Goal: Task Accomplishment & Management: Manage account settings

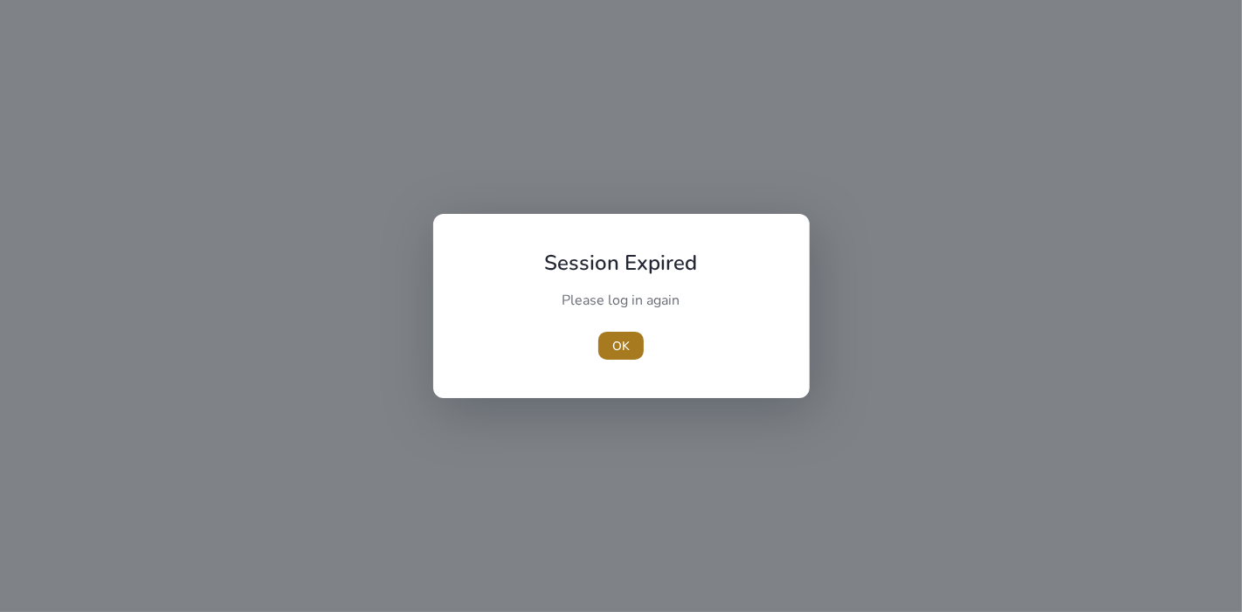
click at [621, 349] on span "OK" at bounding box center [620, 346] width 17 height 18
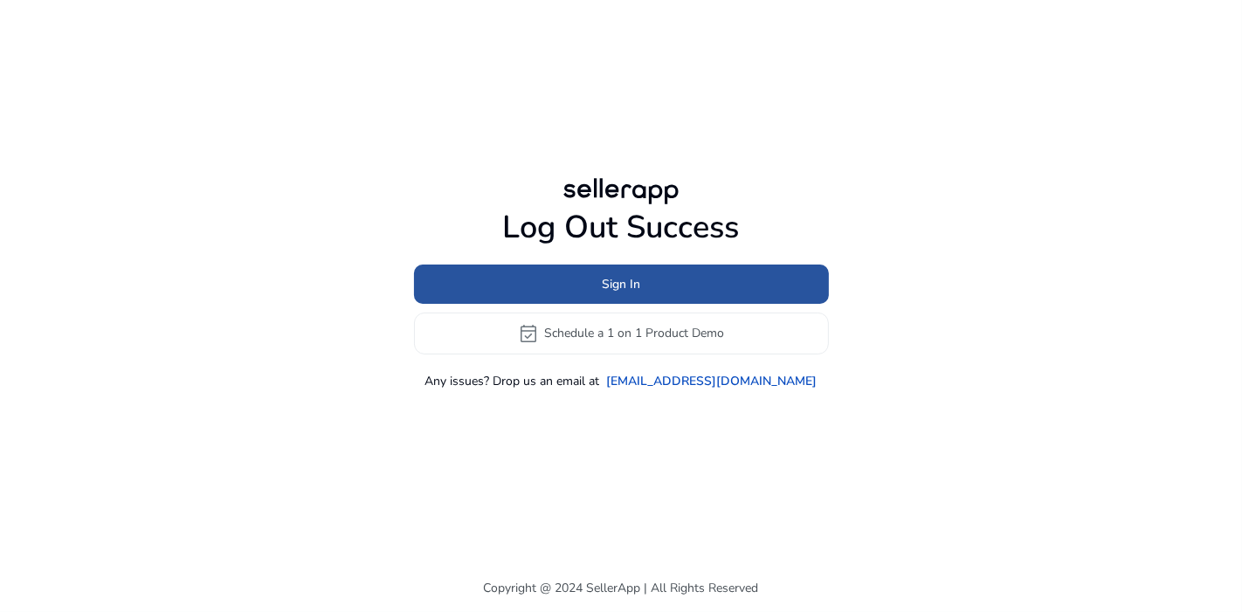
click at [680, 279] on span at bounding box center [621, 284] width 415 height 42
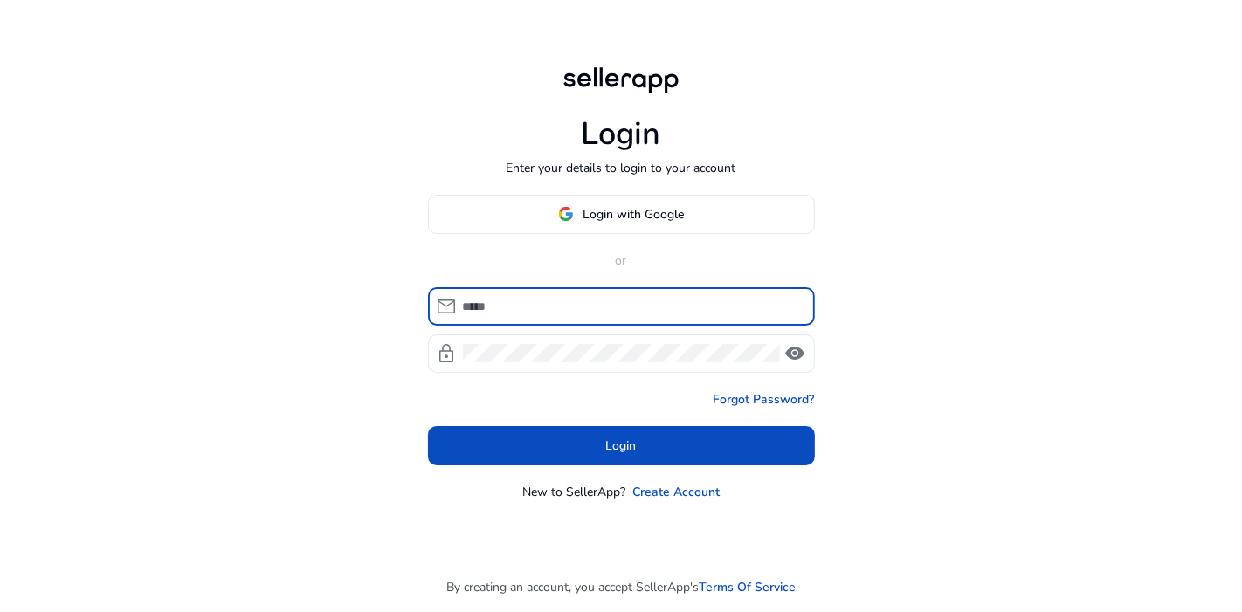
type input "**********"
click at [612, 297] on input "**********" at bounding box center [632, 306] width 338 height 19
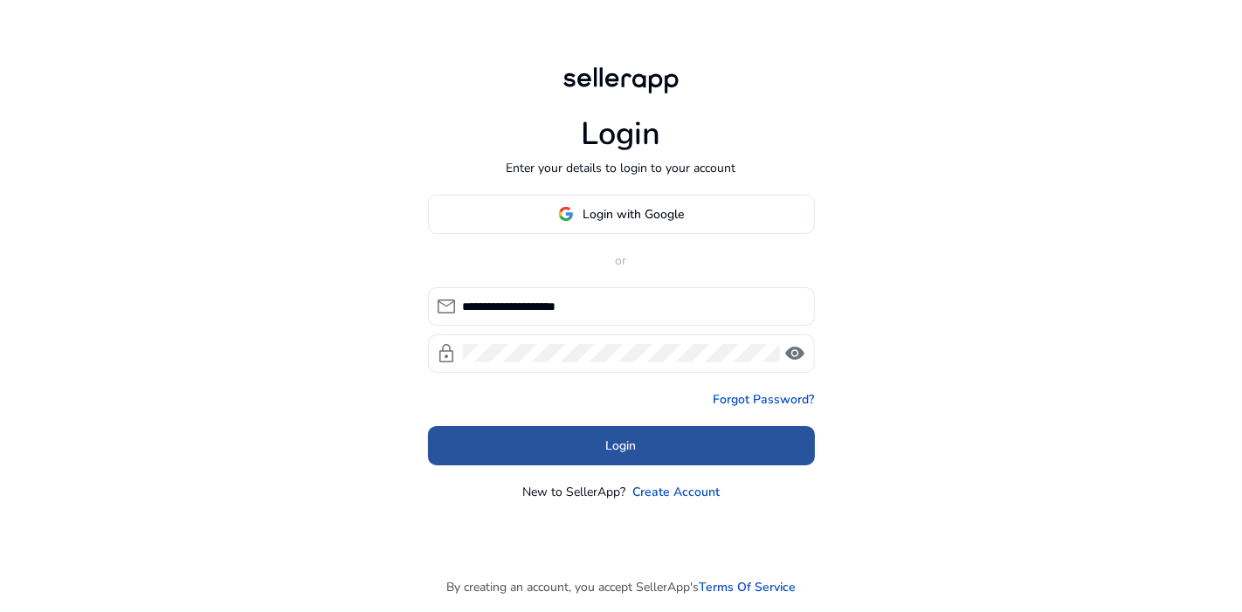
click at [500, 447] on span at bounding box center [621, 446] width 387 height 42
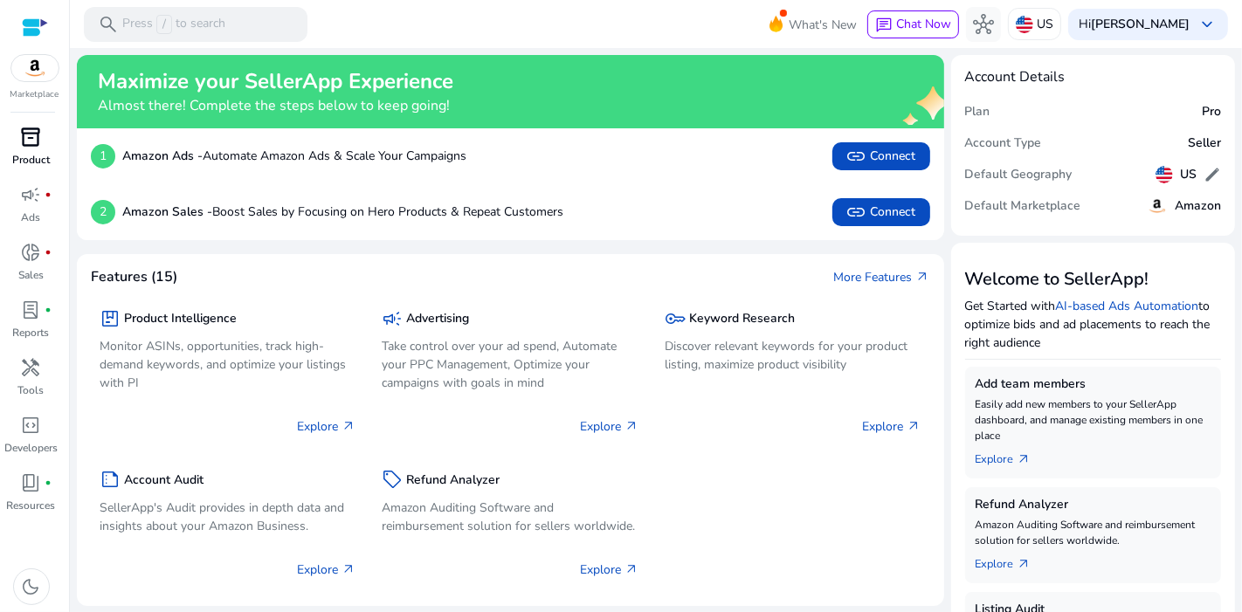
click at [30, 142] on span "inventory_2" at bounding box center [31, 137] width 21 height 21
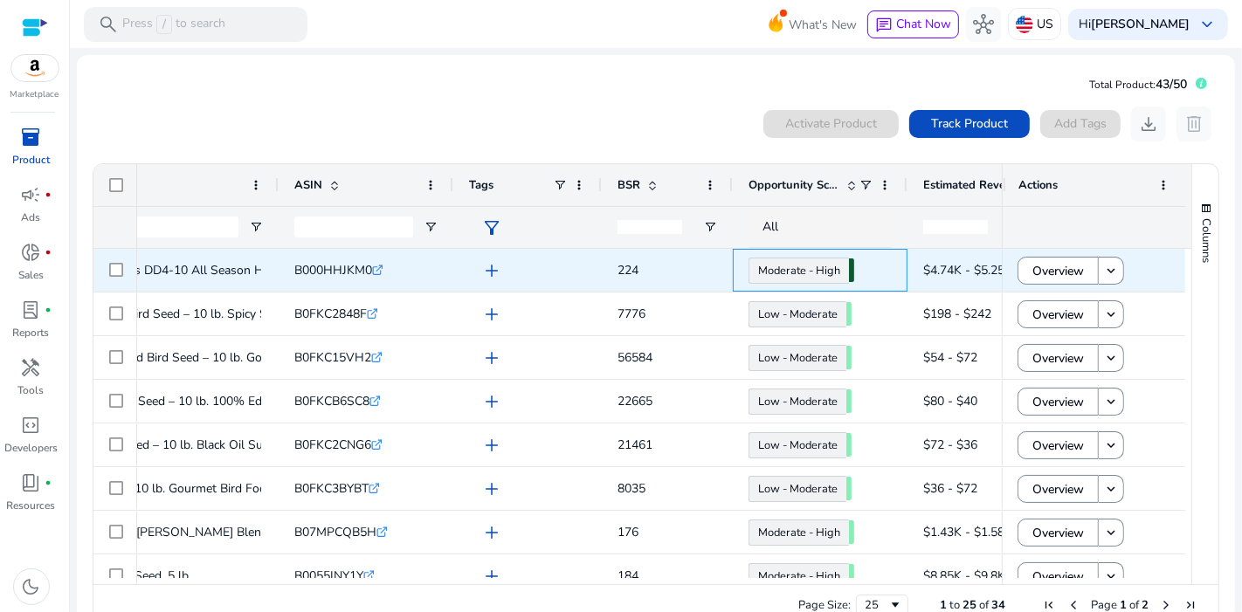
click at [903, 275] on div "Moderate - High 74.95" at bounding box center [820, 270] width 175 height 43
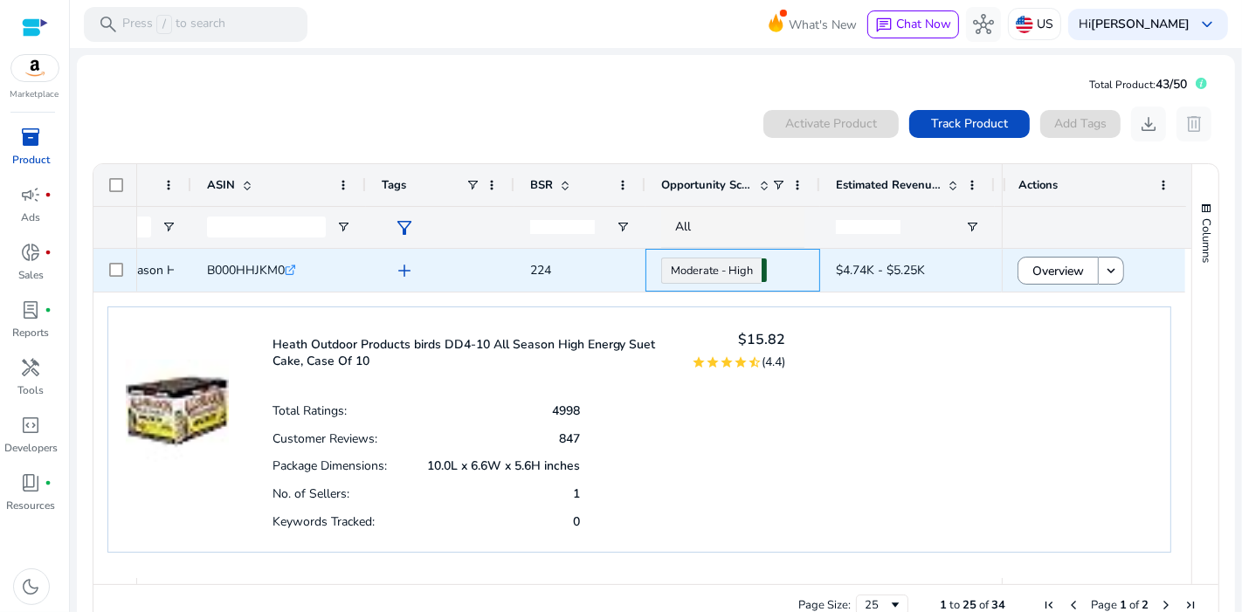
scroll to position [0, 341]
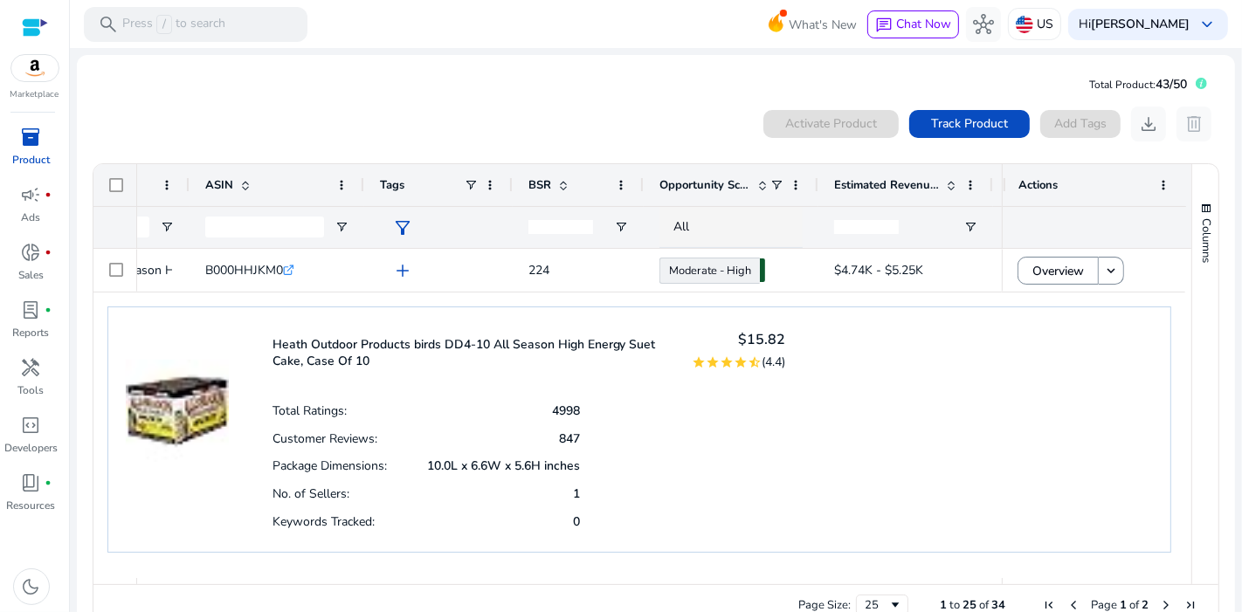
click at [28, 152] on p "Product" at bounding box center [31, 160] width 38 height 16
click at [24, 141] on span "inventory_2" at bounding box center [31, 137] width 21 height 21
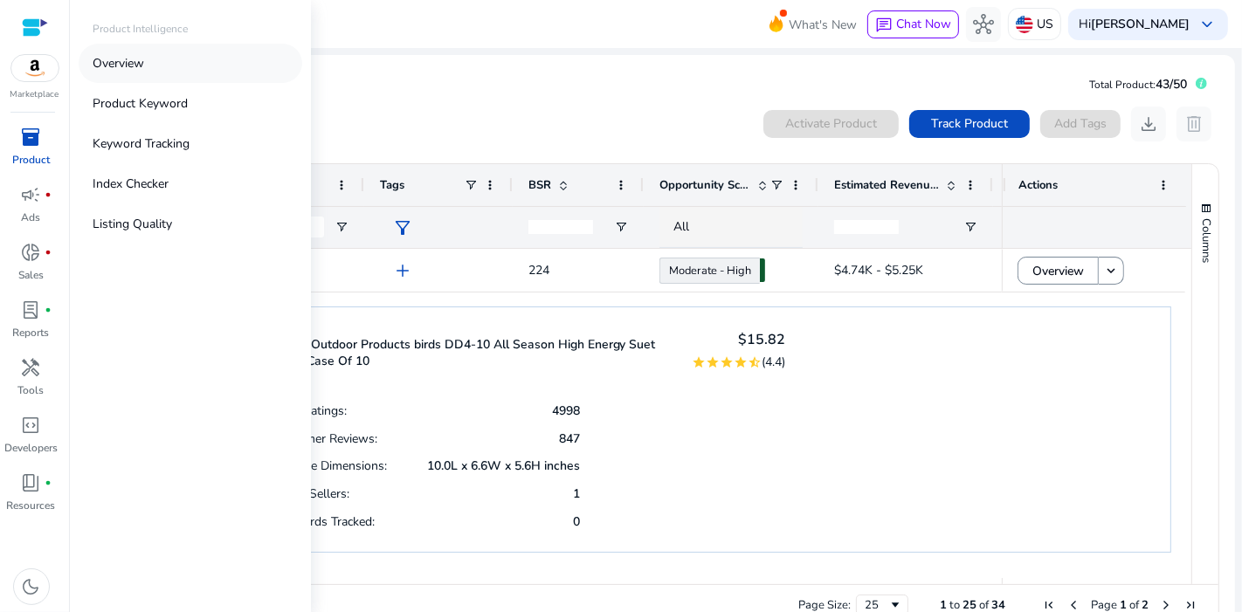
click at [131, 62] on p "Overview" at bounding box center [119, 63] width 52 height 18
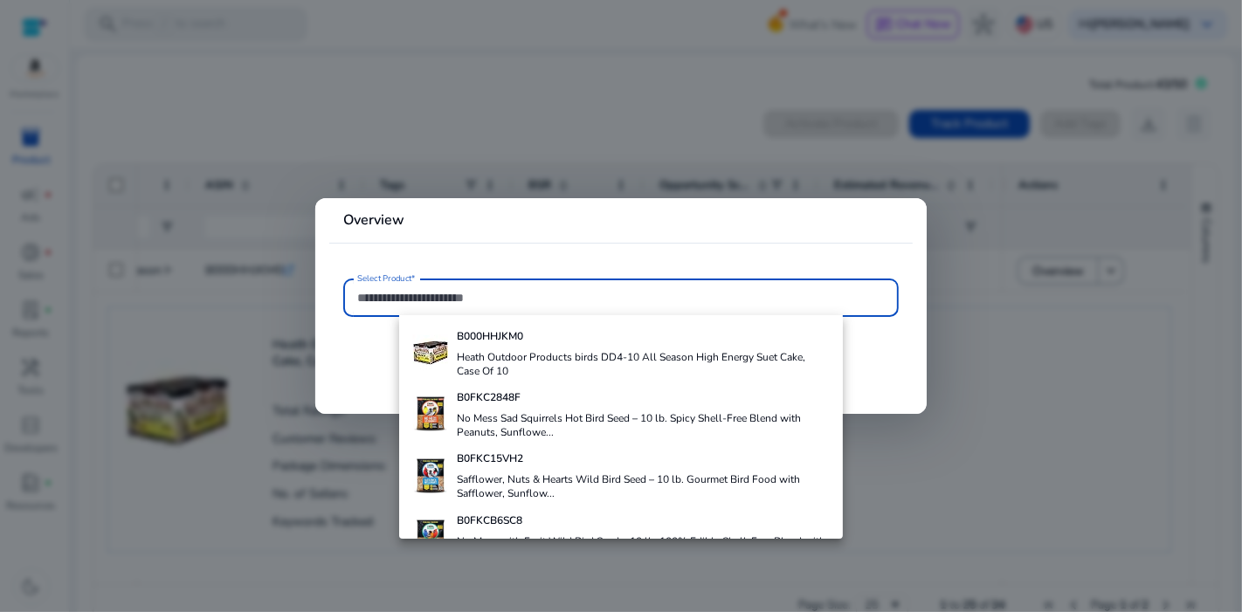
scroll to position [0, 0]
click at [424, 107] on div at bounding box center [621, 306] width 1242 height 612
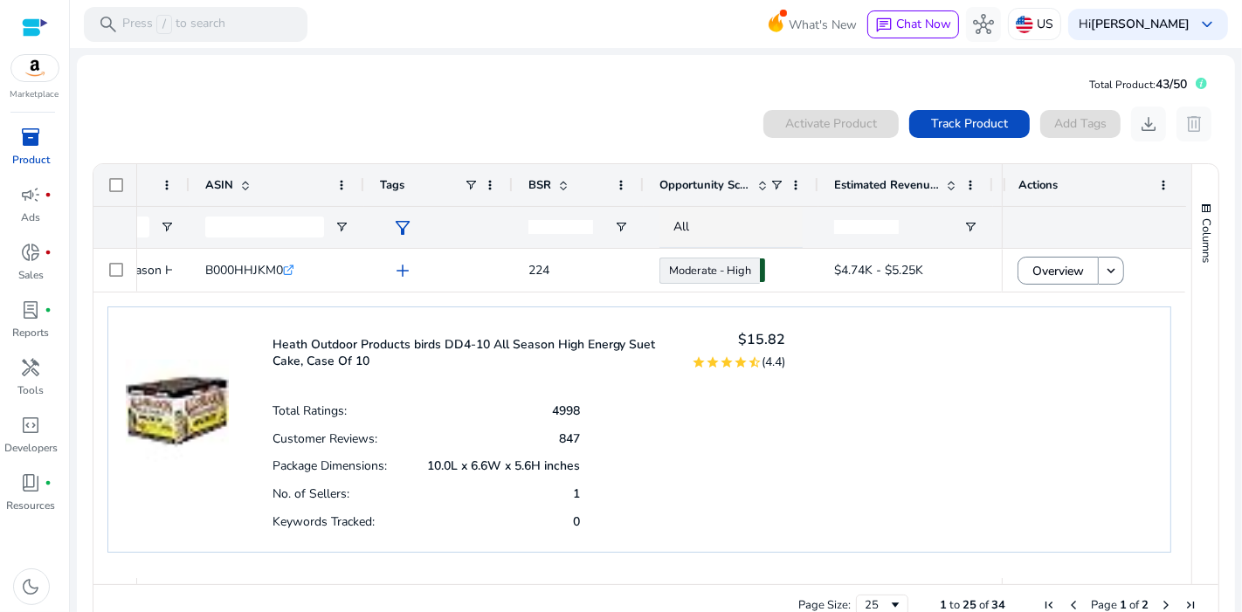
click at [39, 161] on p "Product" at bounding box center [31, 160] width 38 height 16
click at [422, 128] on div "0 products selected Activate Product Track Product Add Tags download delete" at bounding box center [656, 124] width 1129 height 35
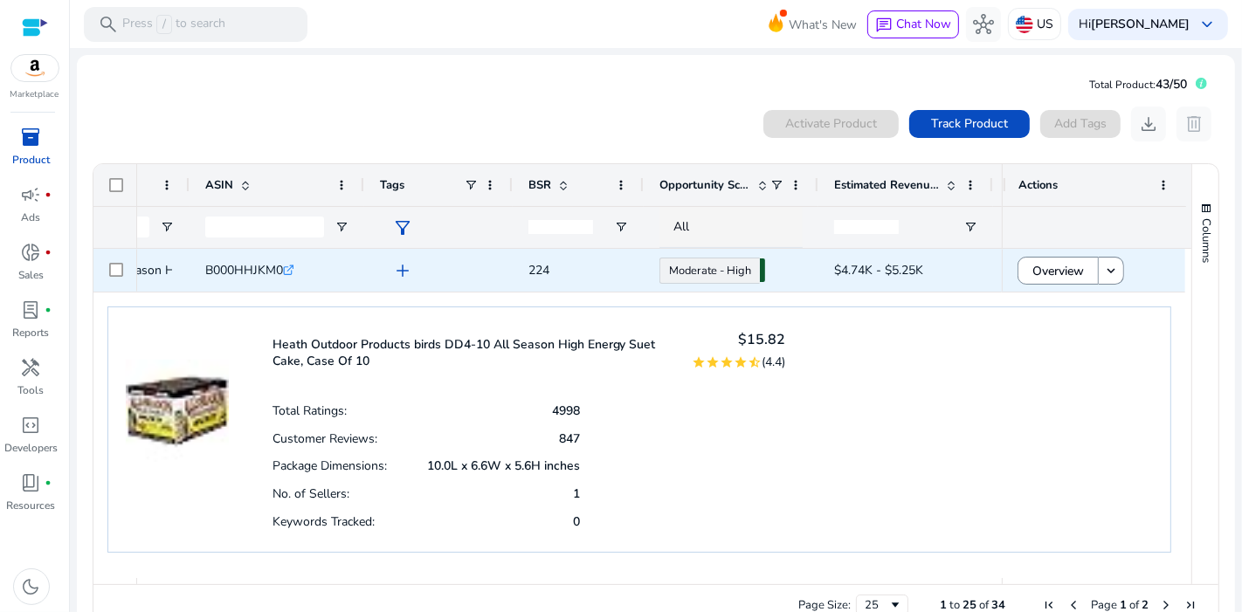
scroll to position [37, 0]
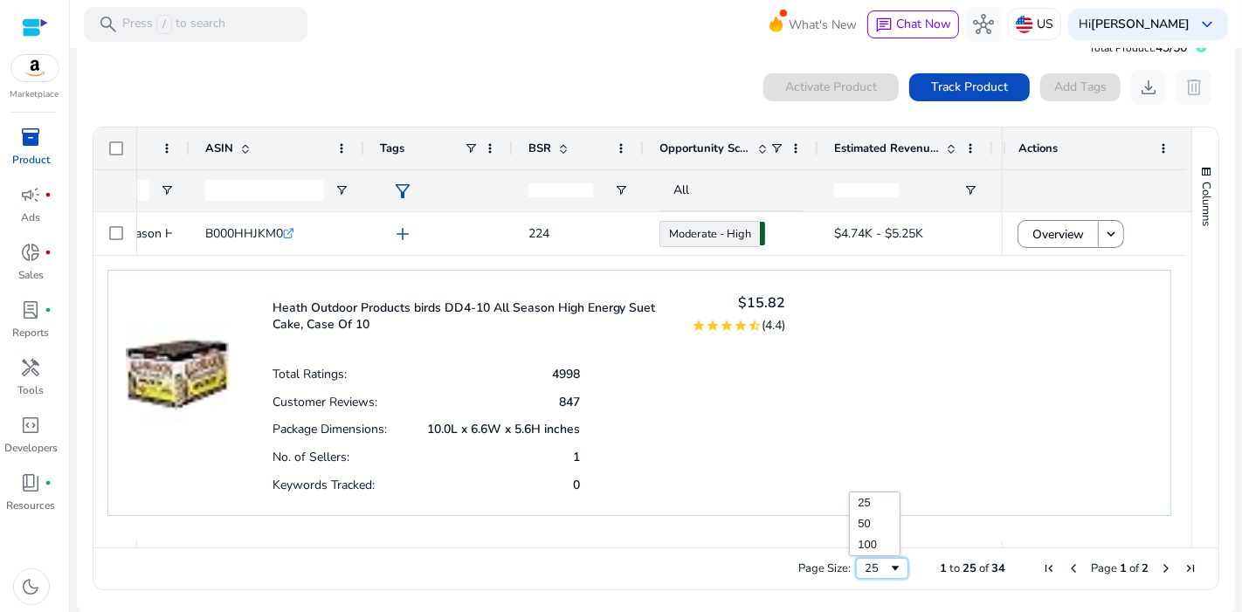
click at [865, 572] on div "25" at bounding box center [877, 569] width 24 height 16
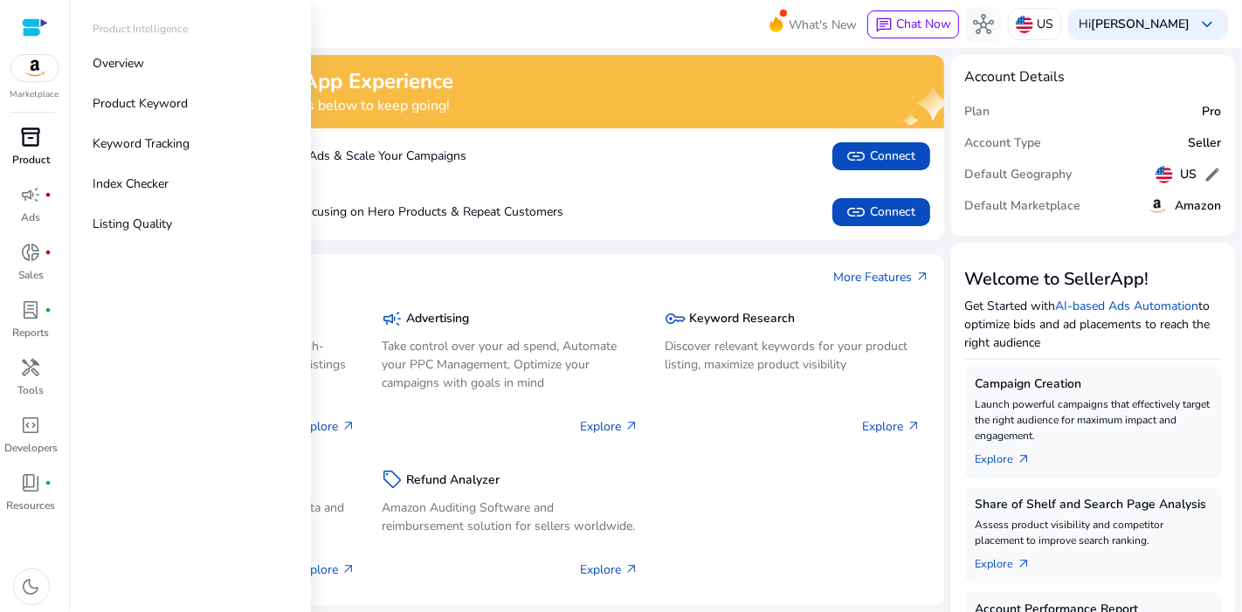
click at [26, 141] on span "inventory_2" at bounding box center [31, 137] width 21 height 21
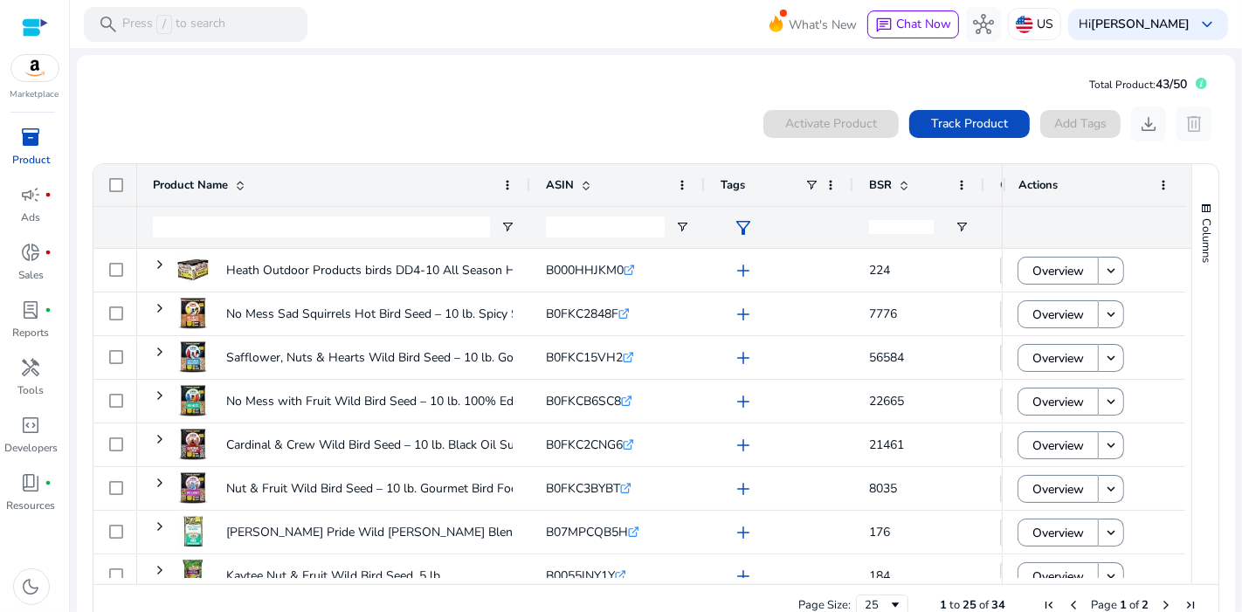
scroll to position [0, 125]
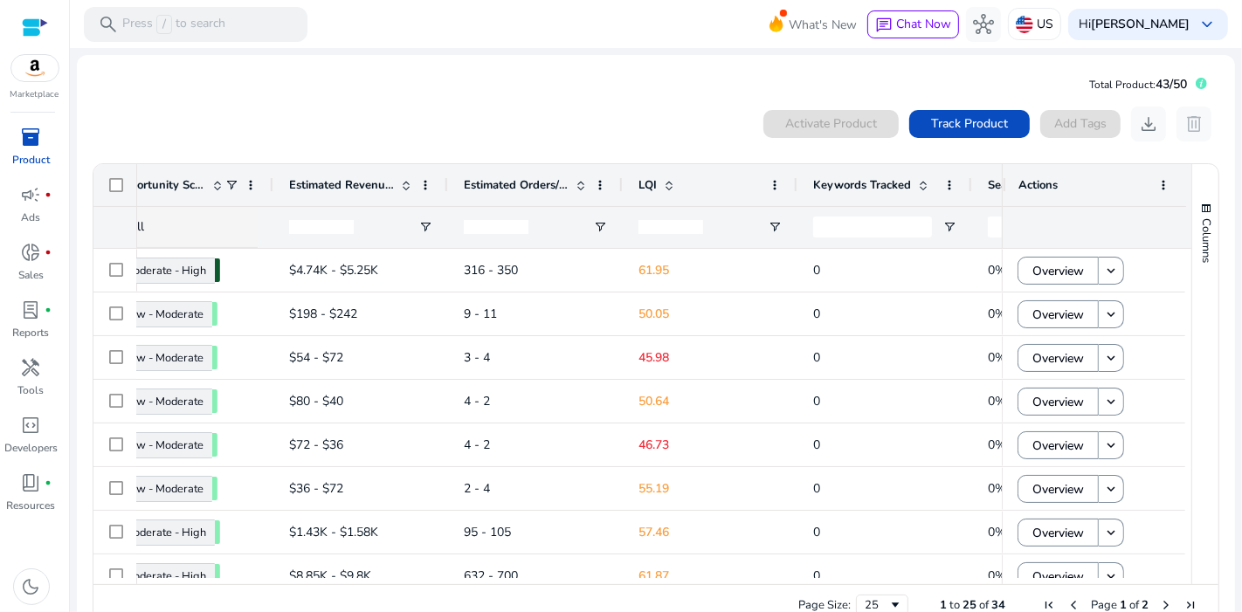
click at [649, 186] on span "LQI" at bounding box center [647, 185] width 18 height 16
click at [649, 185] on span "LQI" at bounding box center [647, 185] width 18 height 16
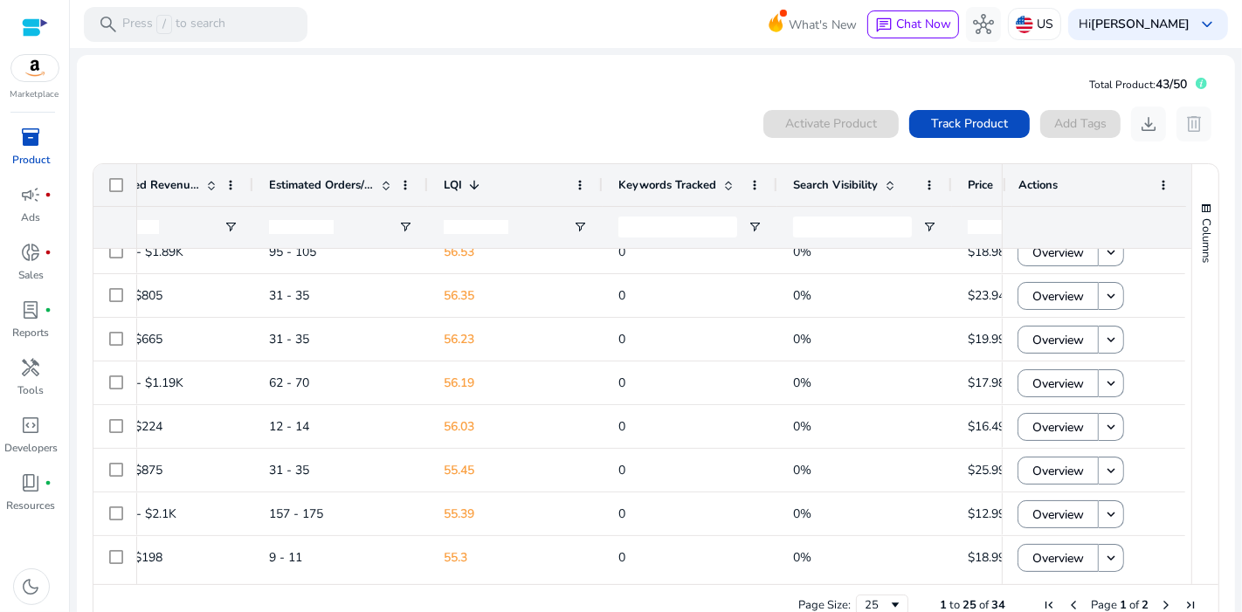
click at [459, 188] on span "LQI" at bounding box center [453, 185] width 18 height 16
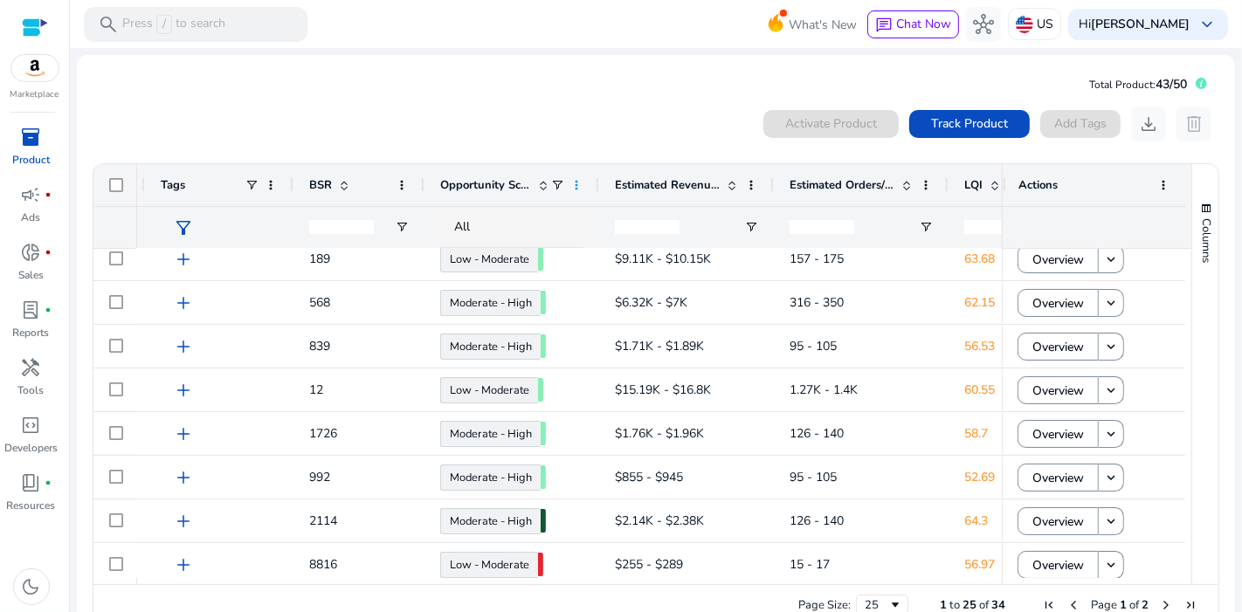
click at [579, 181] on span at bounding box center [576, 185] width 14 height 14
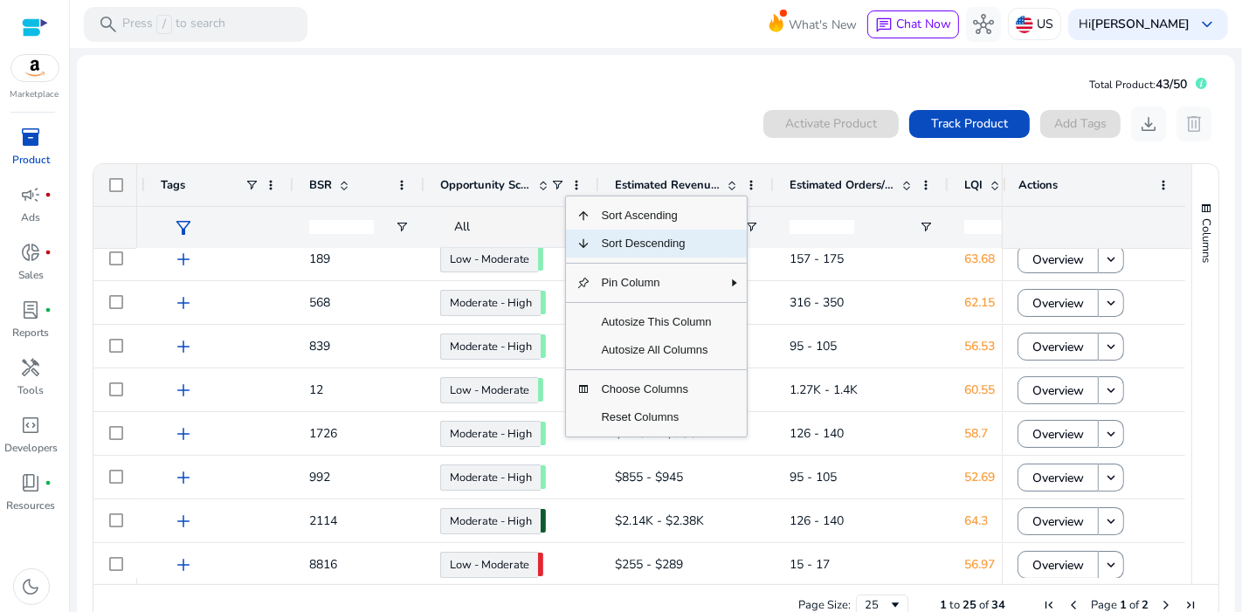
click at [615, 240] on span "Sort Descending" at bounding box center [655, 244] width 131 height 28
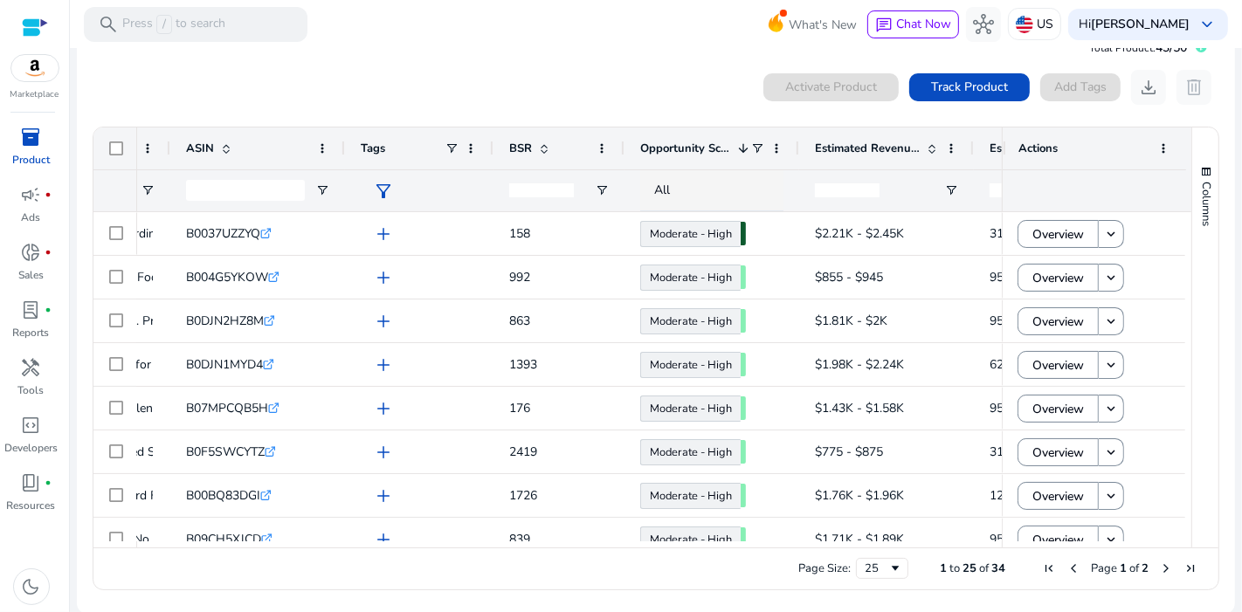
click at [638, 63] on div "0 products selected Activate Product Track Product Add Tags download delete Pre…" at bounding box center [656, 331] width 1130 height 538
click at [951, 152] on span at bounding box center [951, 149] width 14 height 14
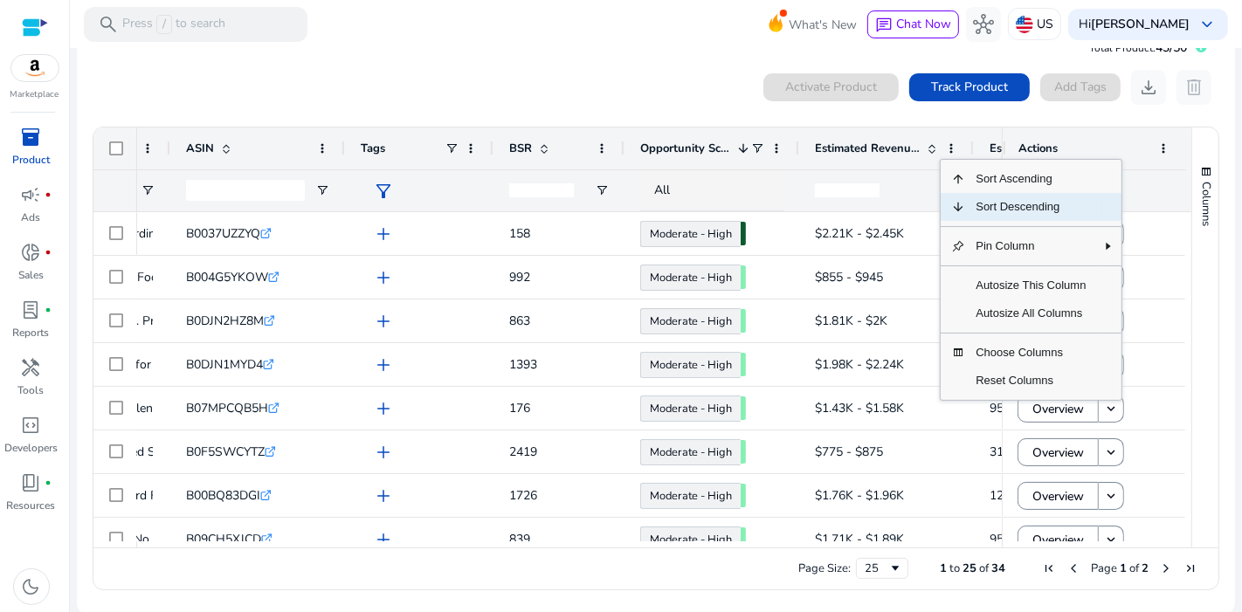
click at [1015, 209] on span "Sort Descending" at bounding box center [1030, 207] width 131 height 28
